Goal: Complete application form: Complete application form

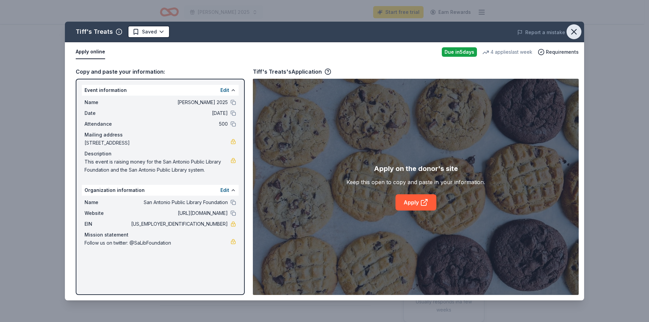
click at [574, 31] on icon "button" at bounding box center [574, 31] width 5 height 5
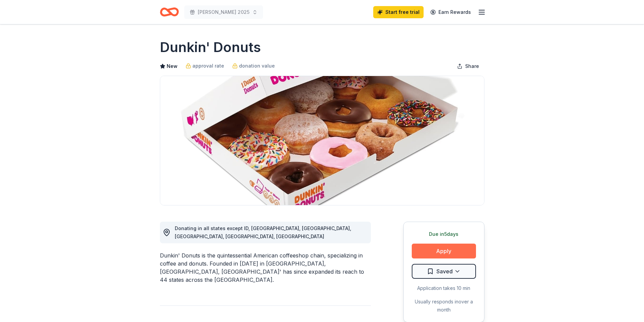
click at [430, 251] on button "Apply" at bounding box center [444, 251] width 64 height 15
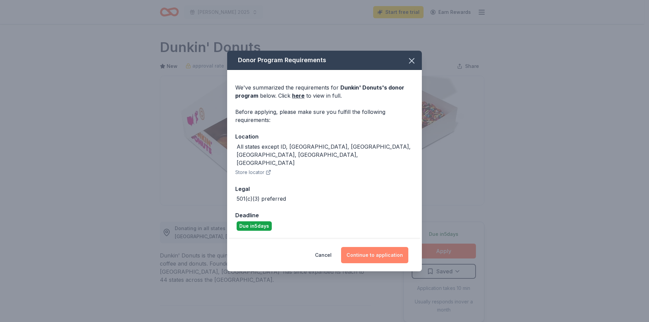
click at [365, 249] on button "Continue to application" at bounding box center [374, 255] width 67 height 16
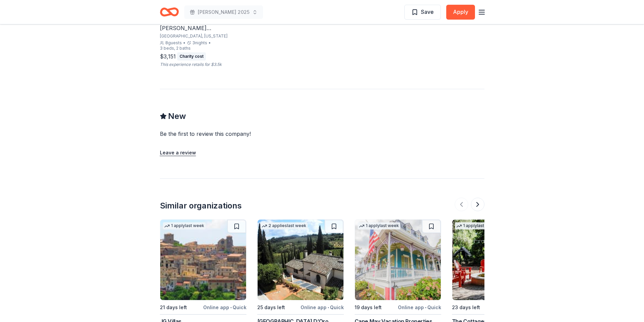
scroll to position [575, 0]
